Goal: Information Seeking & Learning: Learn about a topic

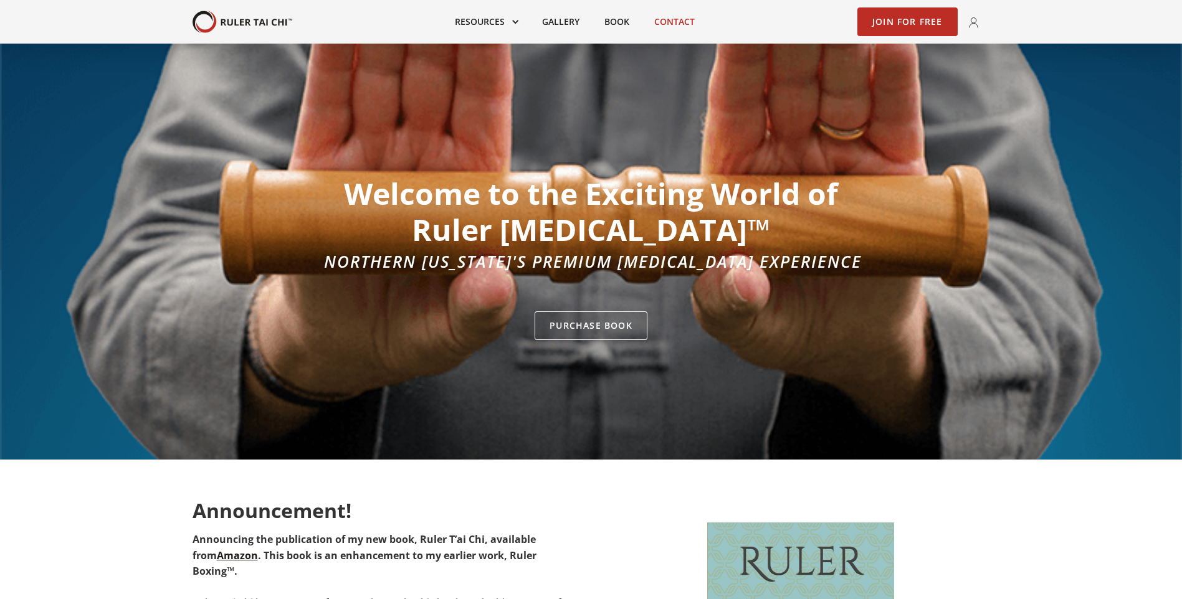
click at [656, 21] on link "Contact" at bounding box center [674, 21] width 65 height 27
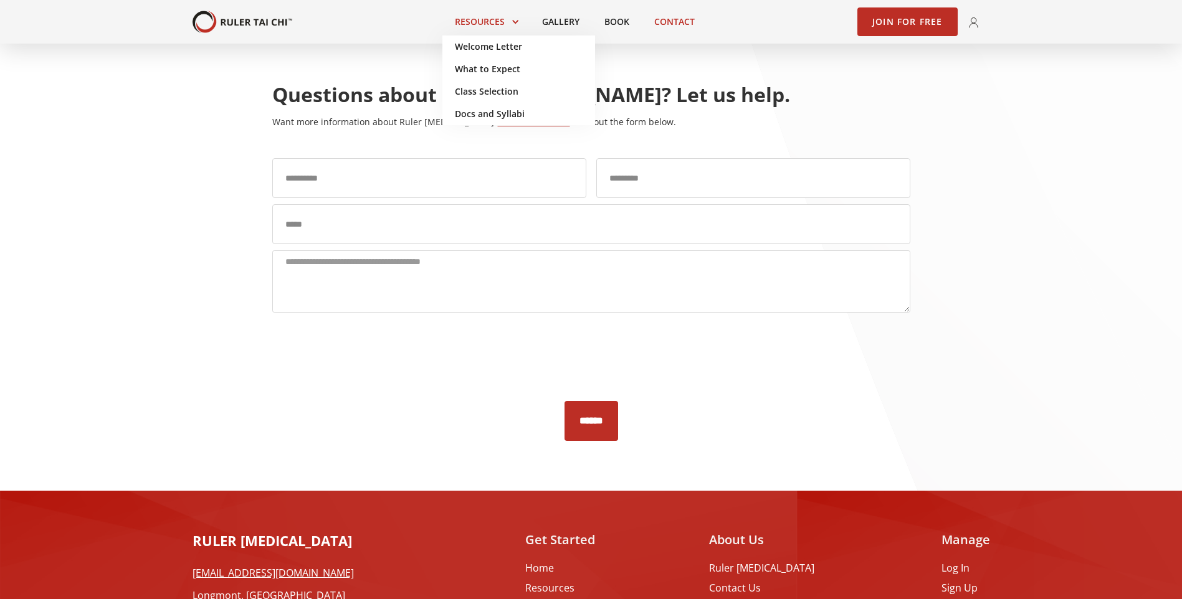
click at [492, 13] on link at bounding box center [485, 21] width 87 height 27
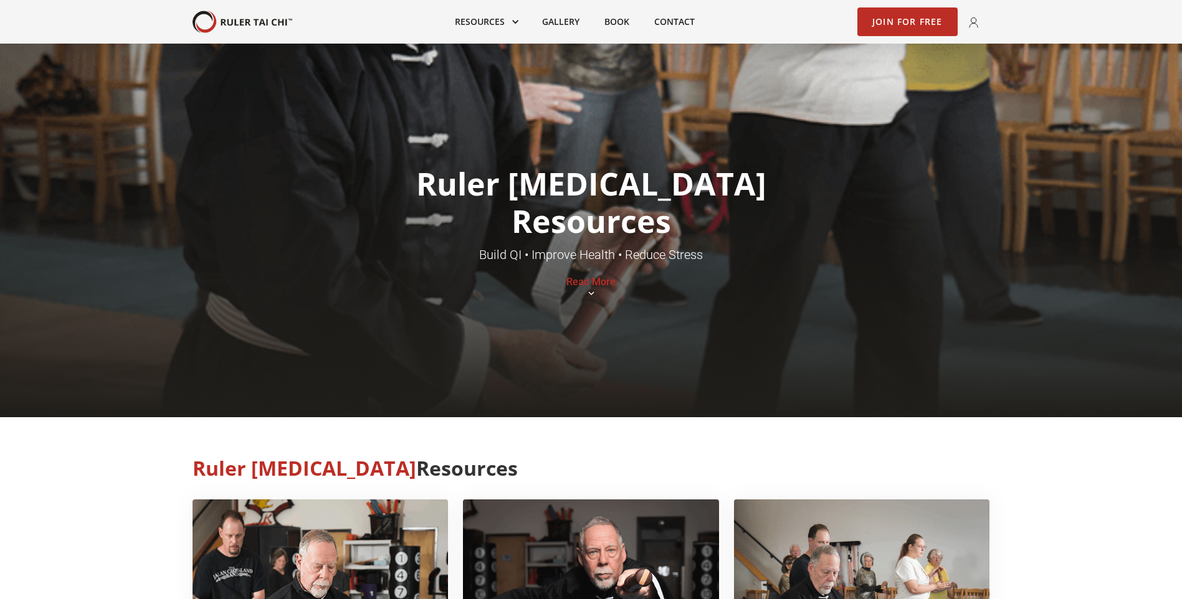
click at [599, 281] on link "Read More" at bounding box center [590, 282] width 49 height 12
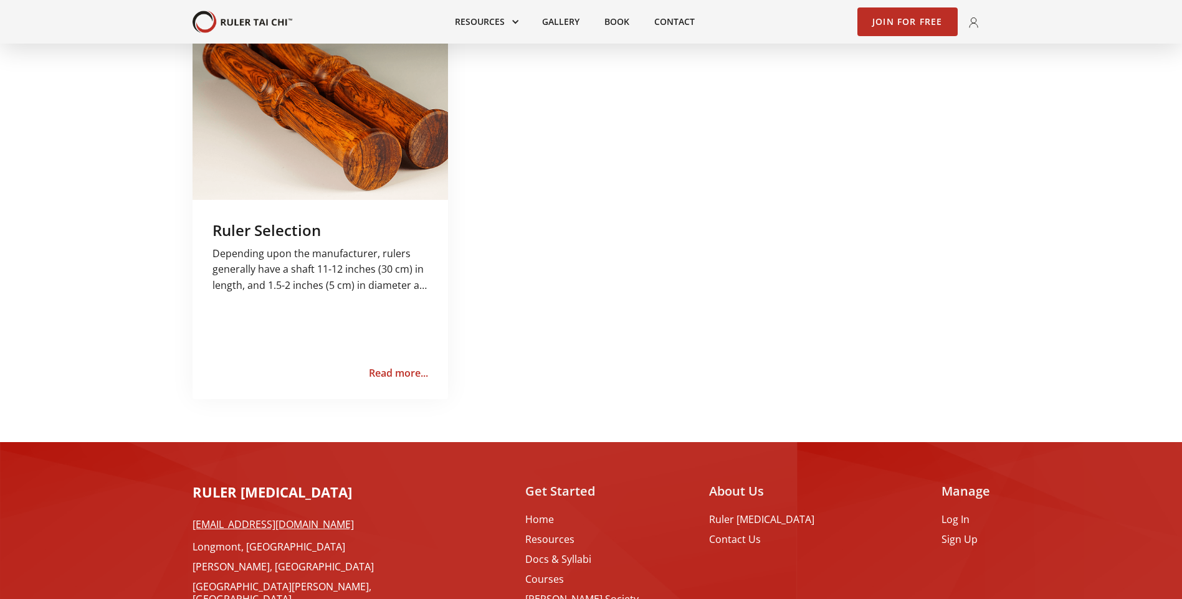
scroll to position [1079, 0]
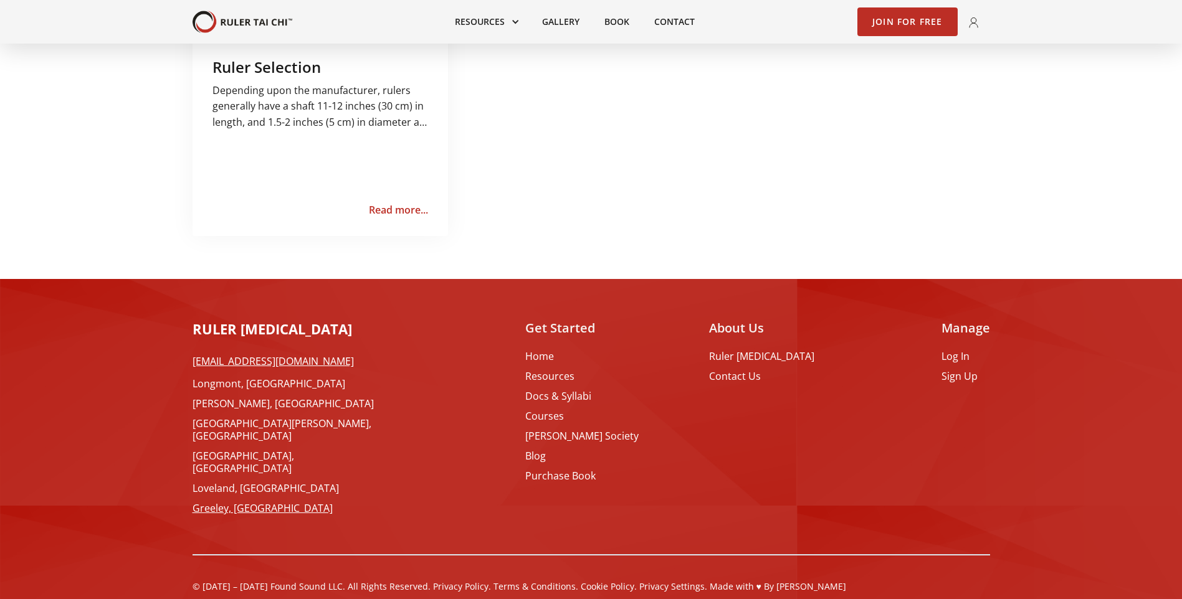
click at [212, 502] on link "Greeley, [GEOGRAPHIC_DATA]" at bounding box center [292, 508] width 199 height 12
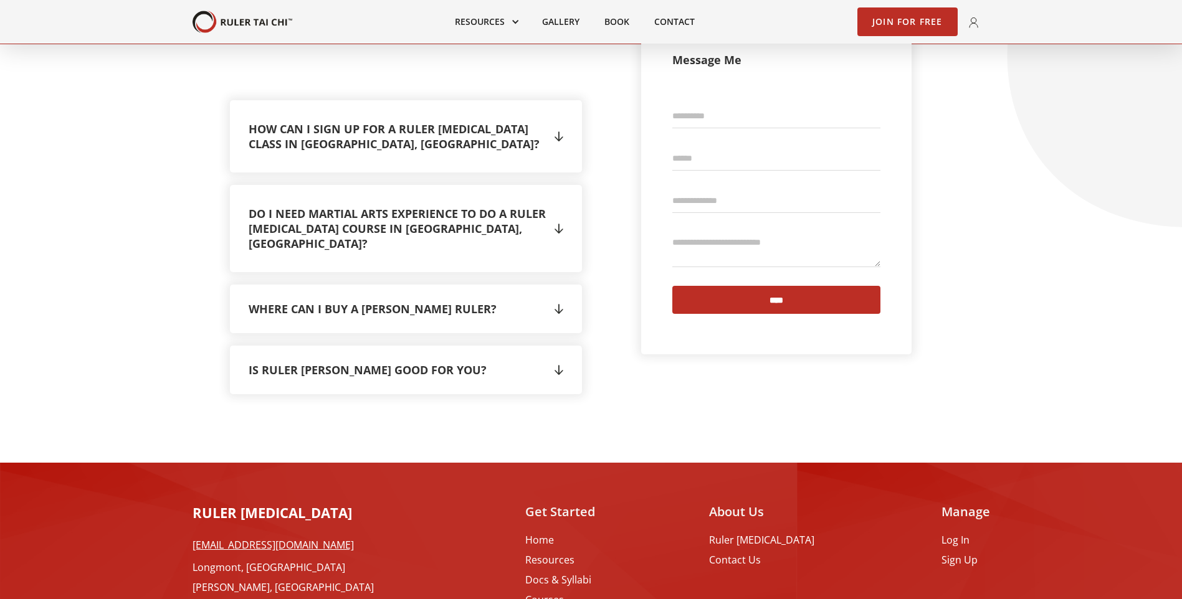
scroll to position [2211, 0]
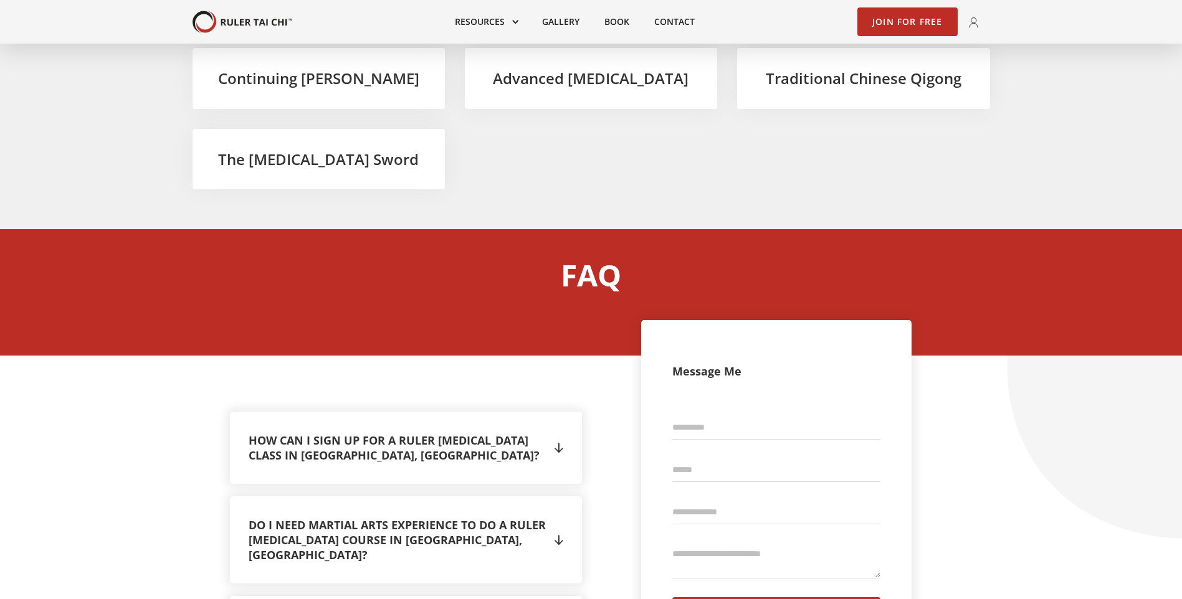
click at [551, 439] on div "" at bounding box center [555, 448] width 15 height 19
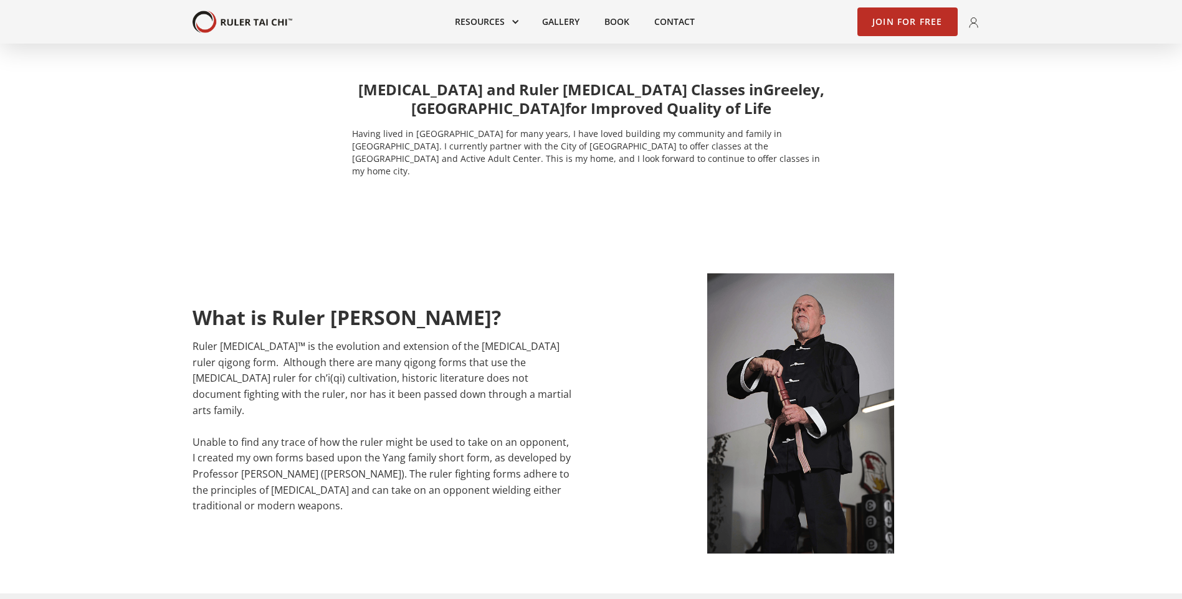
scroll to position [0, 0]
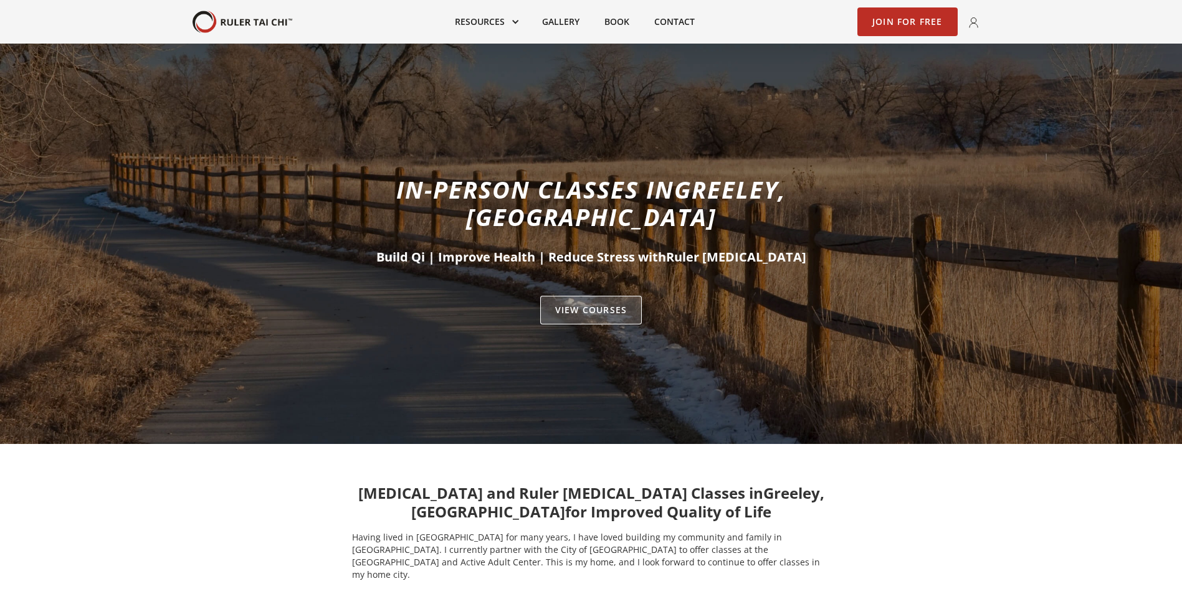
click at [627, 296] on link "VIEW Courses" at bounding box center [591, 310] width 102 height 29
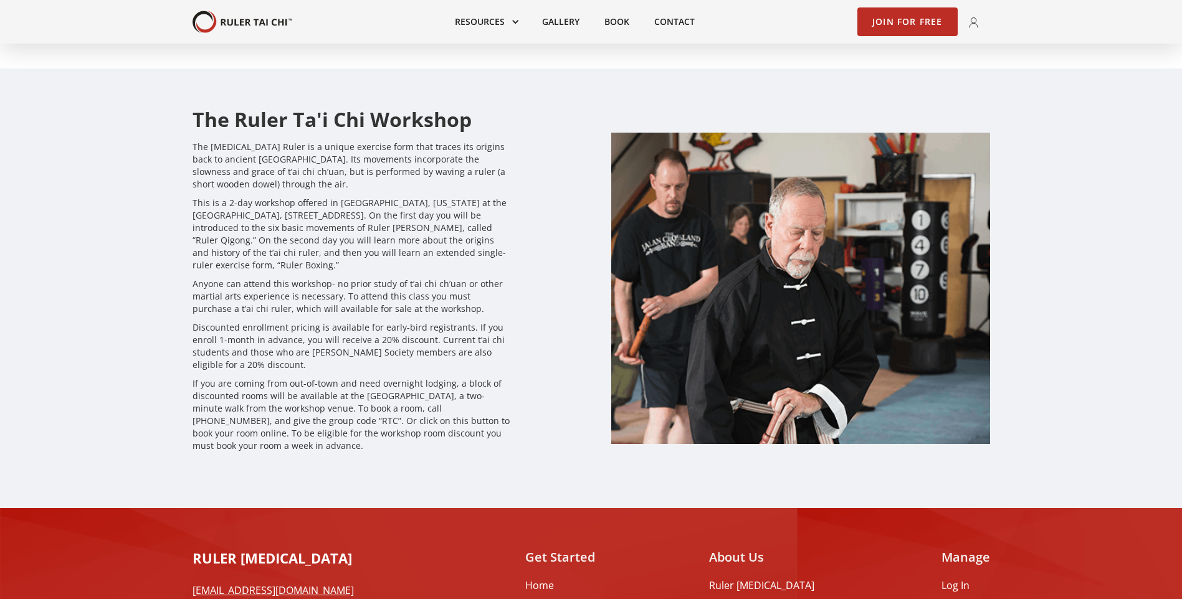
scroll to position [3643, 0]
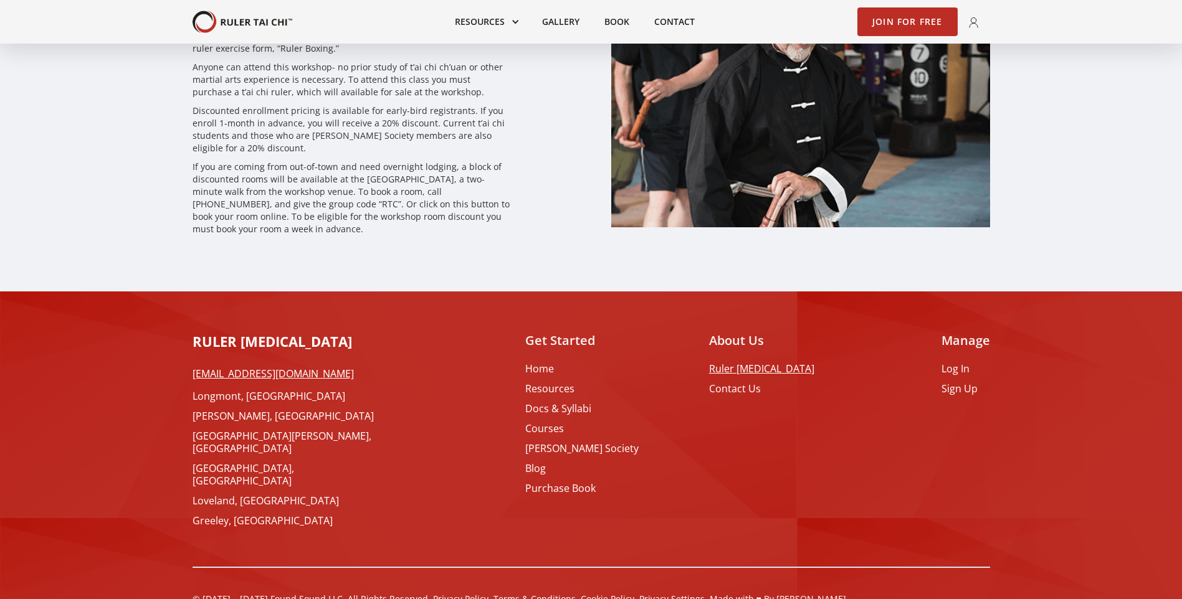
click at [797, 363] on link "Ruler [MEDICAL_DATA]" at bounding box center [761, 369] width 105 height 12
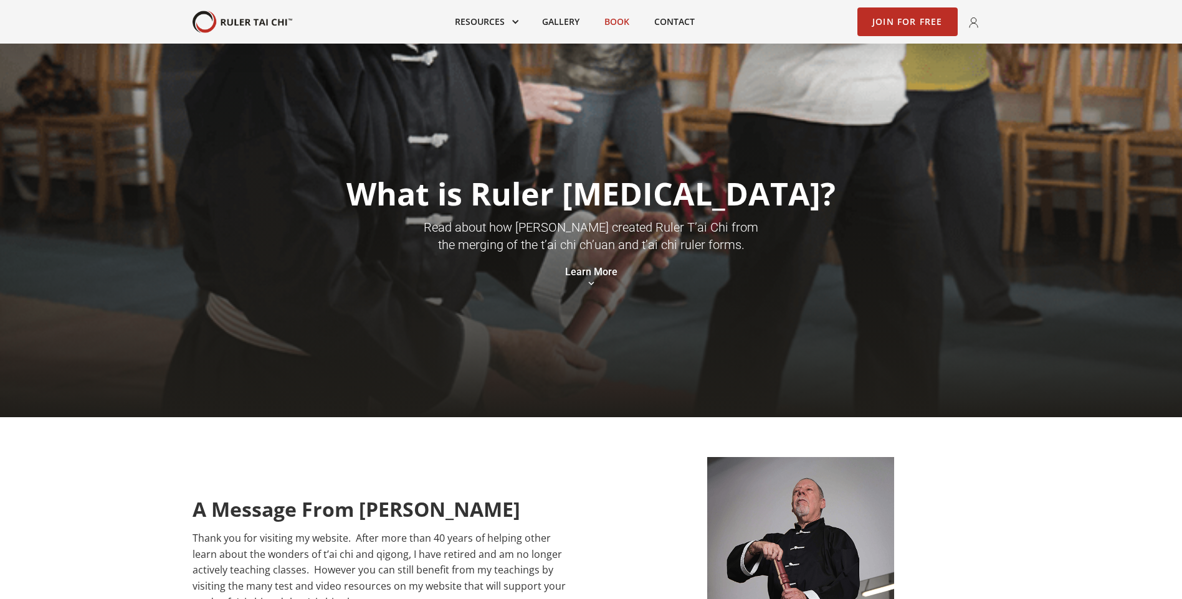
click at [612, 25] on link "Book" at bounding box center [617, 21] width 50 height 27
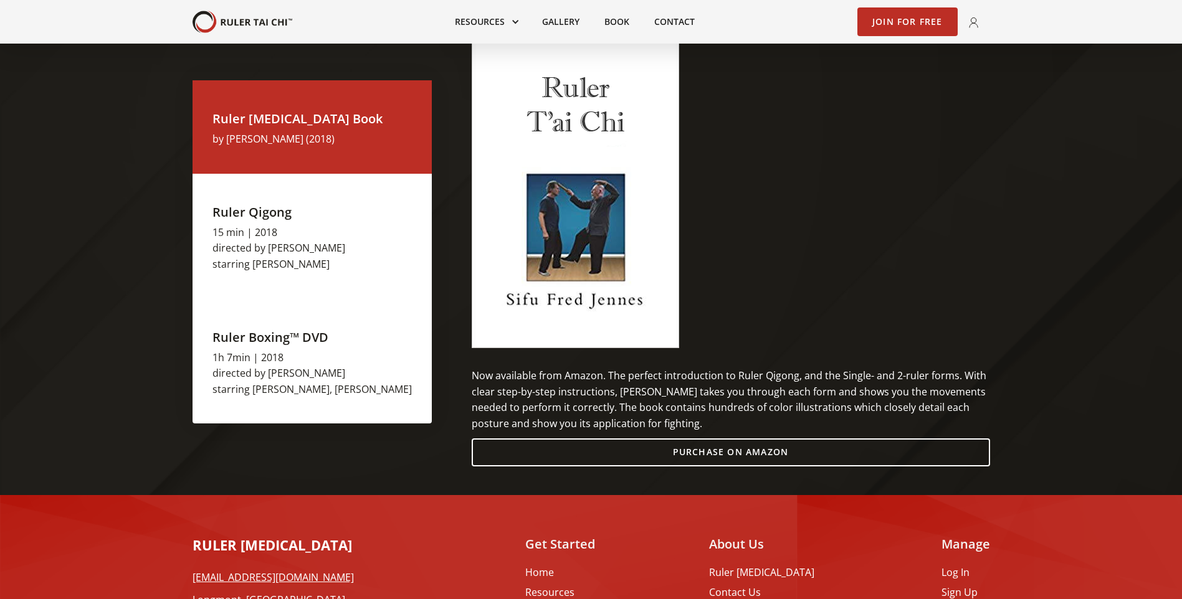
scroll to position [1246, 0]
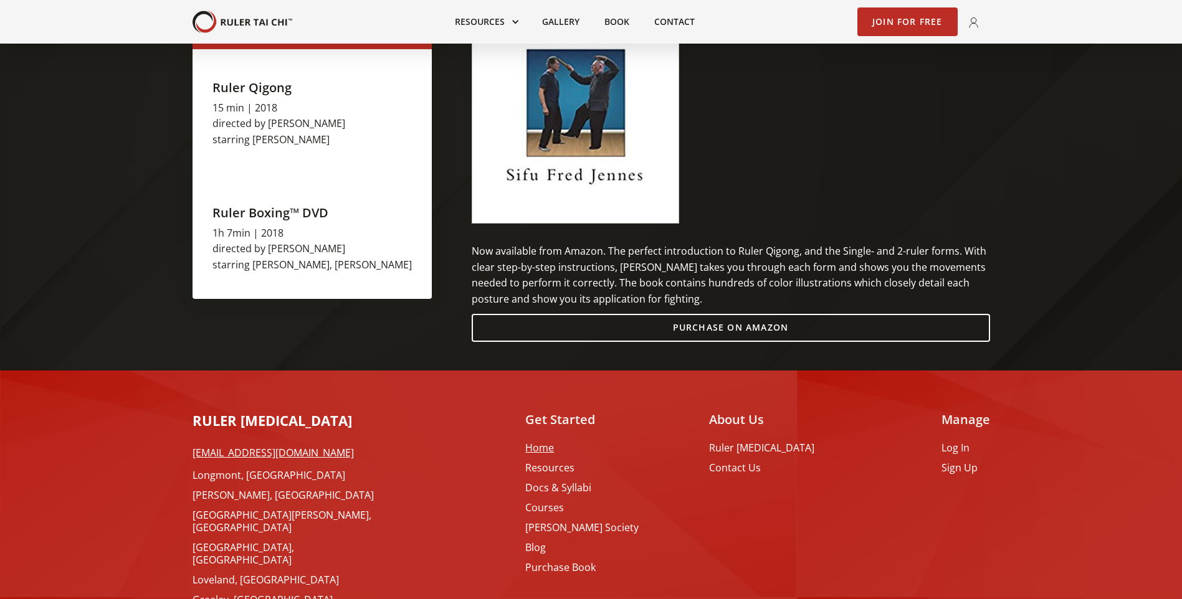
click at [578, 452] on link "Home" at bounding box center [581, 448] width 113 height 12
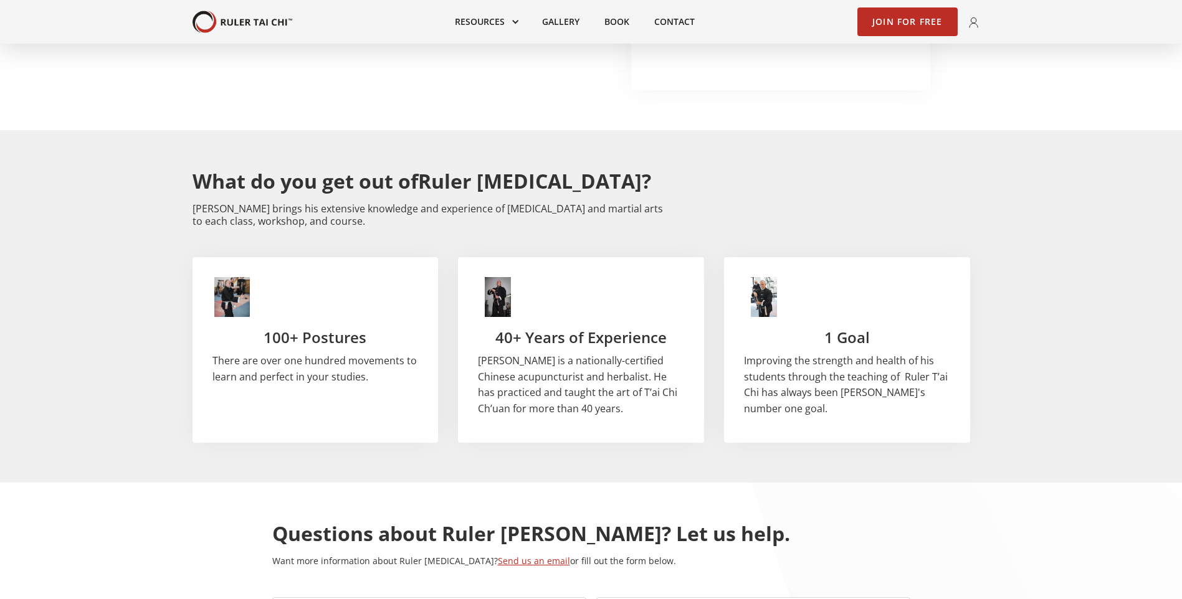
scroll to position [1994, 0]
